Goal: Task Accomplishment & Management: Manage account settings

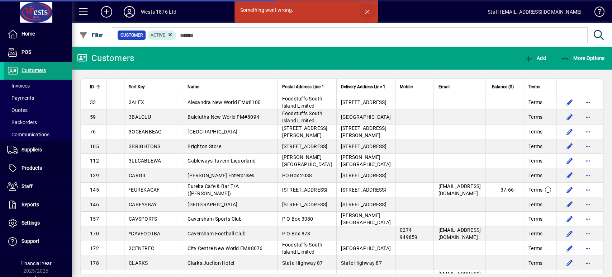
click at [369, 11] on span "button" at bounding box center [367, 11] width 17 height 17
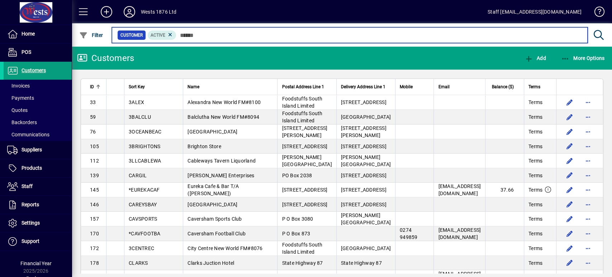
click at [224, 35] on input "text" at bounding box center [378, 35] width 405 height 10
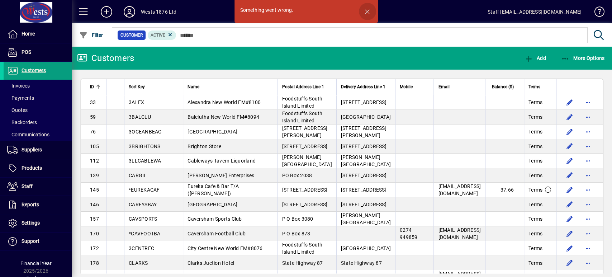
click at [366, 9] on span "button" at bounding box center [367, 11] width 17 height 17
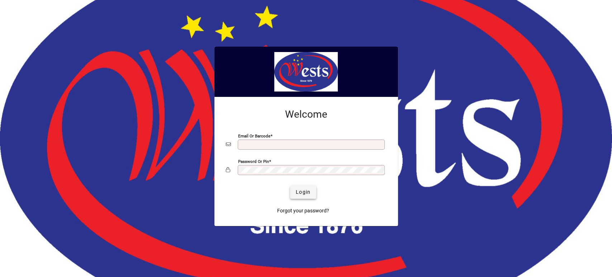
type input "**********"
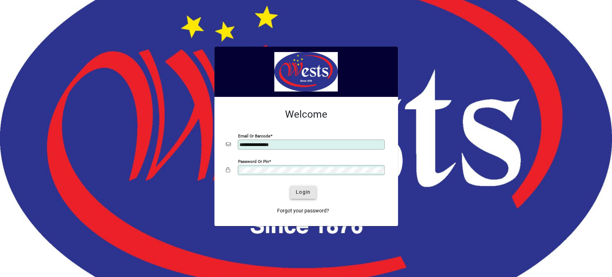
click at [296, 189] on span "Login" at bounding box center [303, 192] width 15 height 8
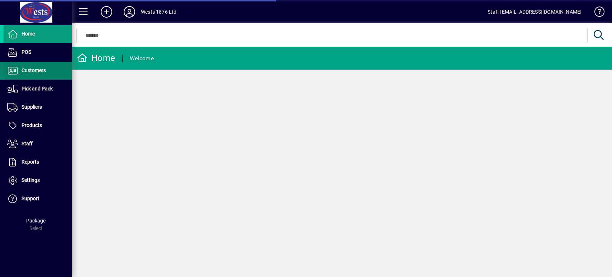
click at [63, 74] on span at bounding box center [38, 70] width 68 height 17
